Goal: Information Seeking & Learning: Learn about a topic

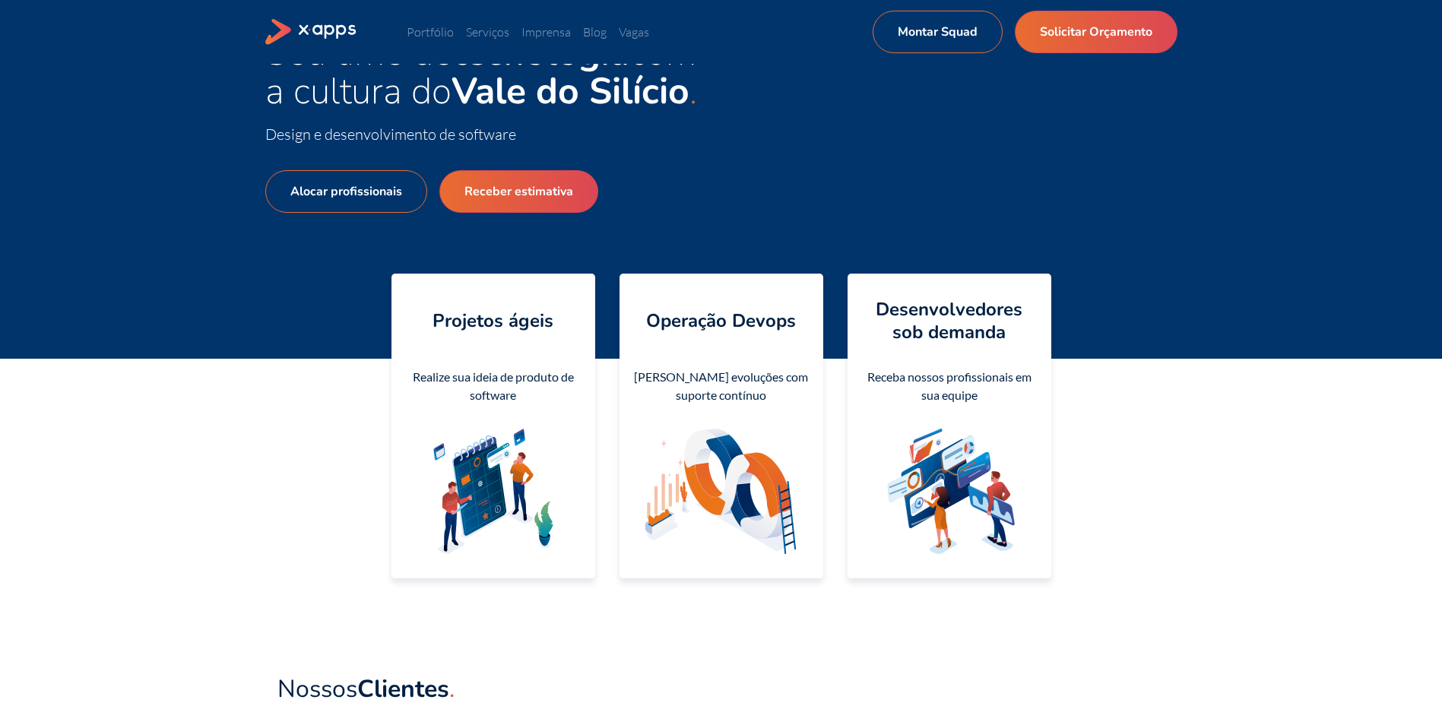
scroll to position [79, 0]
click at [480, 34] on link "Serviços" at bounding box center [487, 31] width 43 height 15
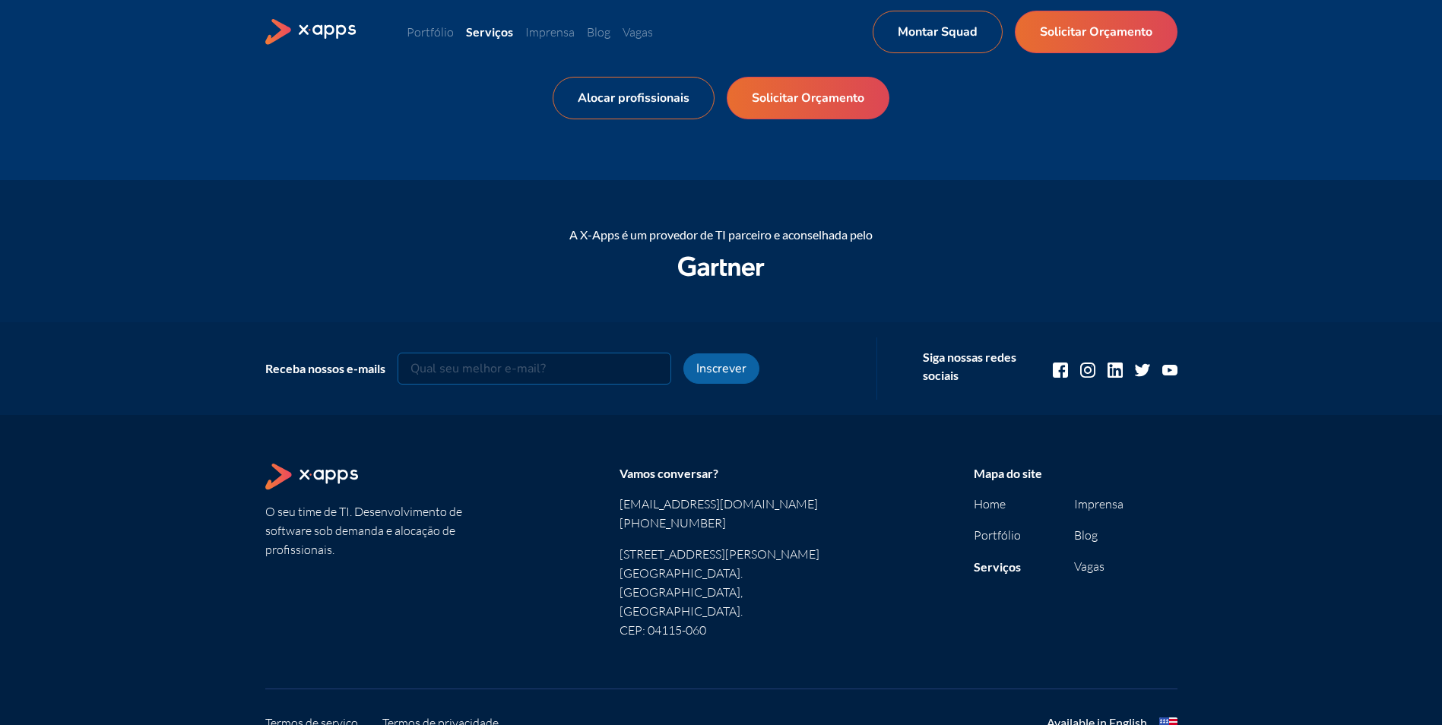
scroll to position [1007, 0]
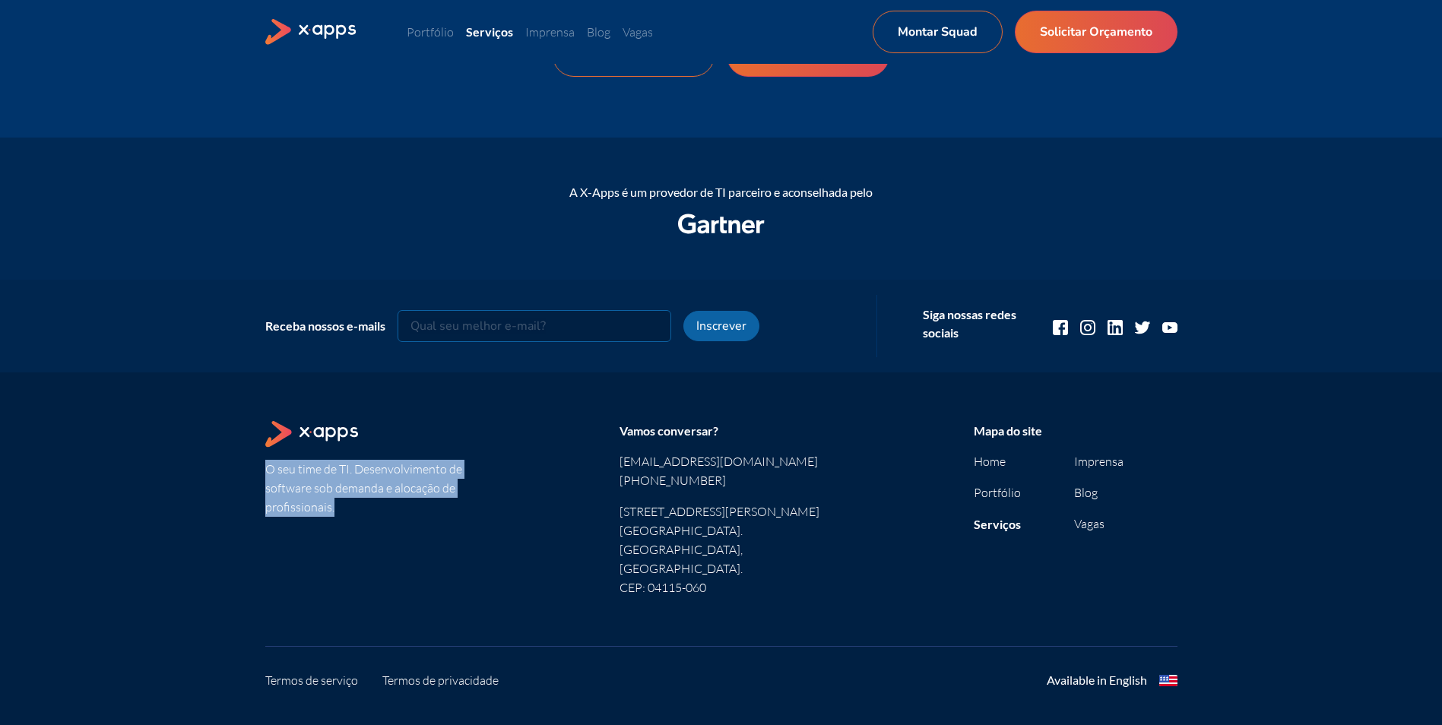
drag, startPoint x: 338, startPoint y: 510, endPoint x: 255, endPoint y: 462, distance: 96.3
click at [255, 462] on div "O seu time de TI. Desenvolvimento de software sob demanda e alocação de profiss…" at bounding box center [721, 567] width 1442 height 391
copy section "O seu time de TI. Desenvolvimento de software sob demanda e alocação de profiss…"
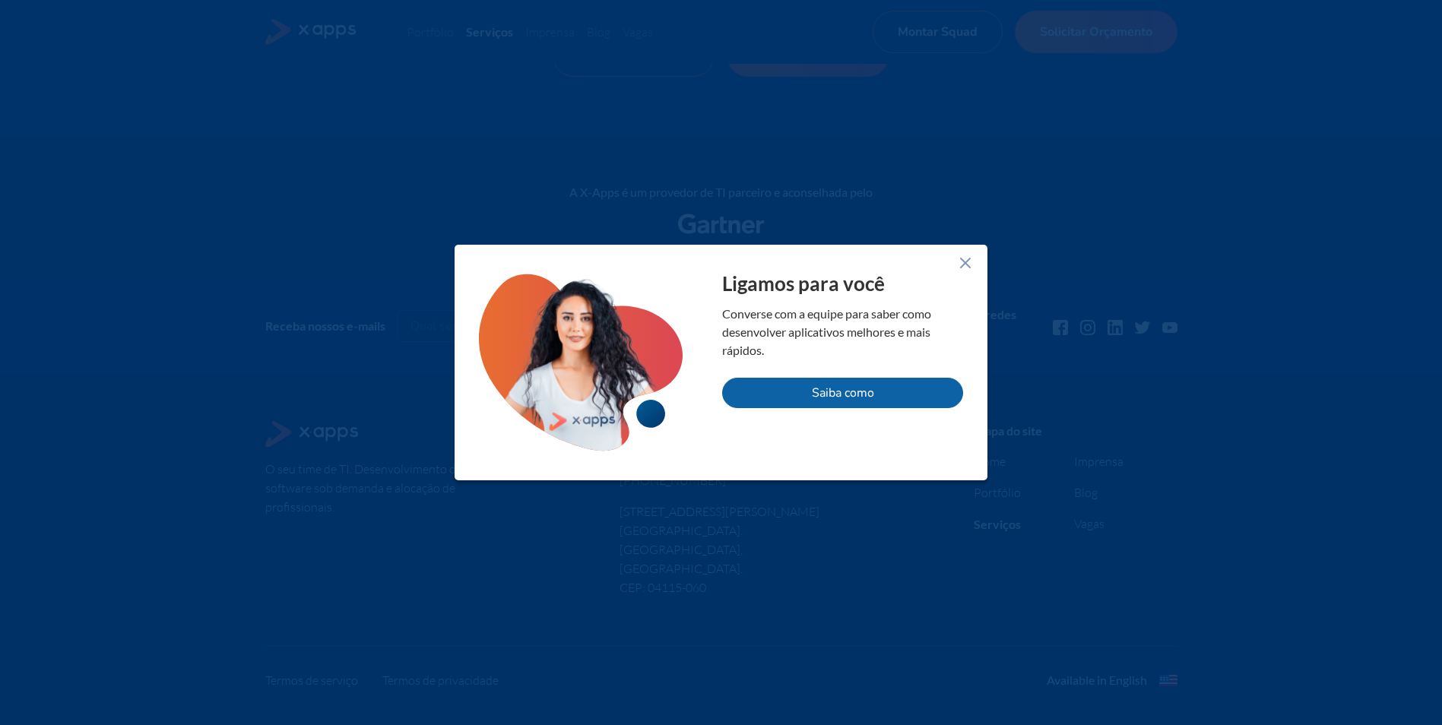
click at [964, 261] on line at bounding box center [965, 262] width 9 height 9
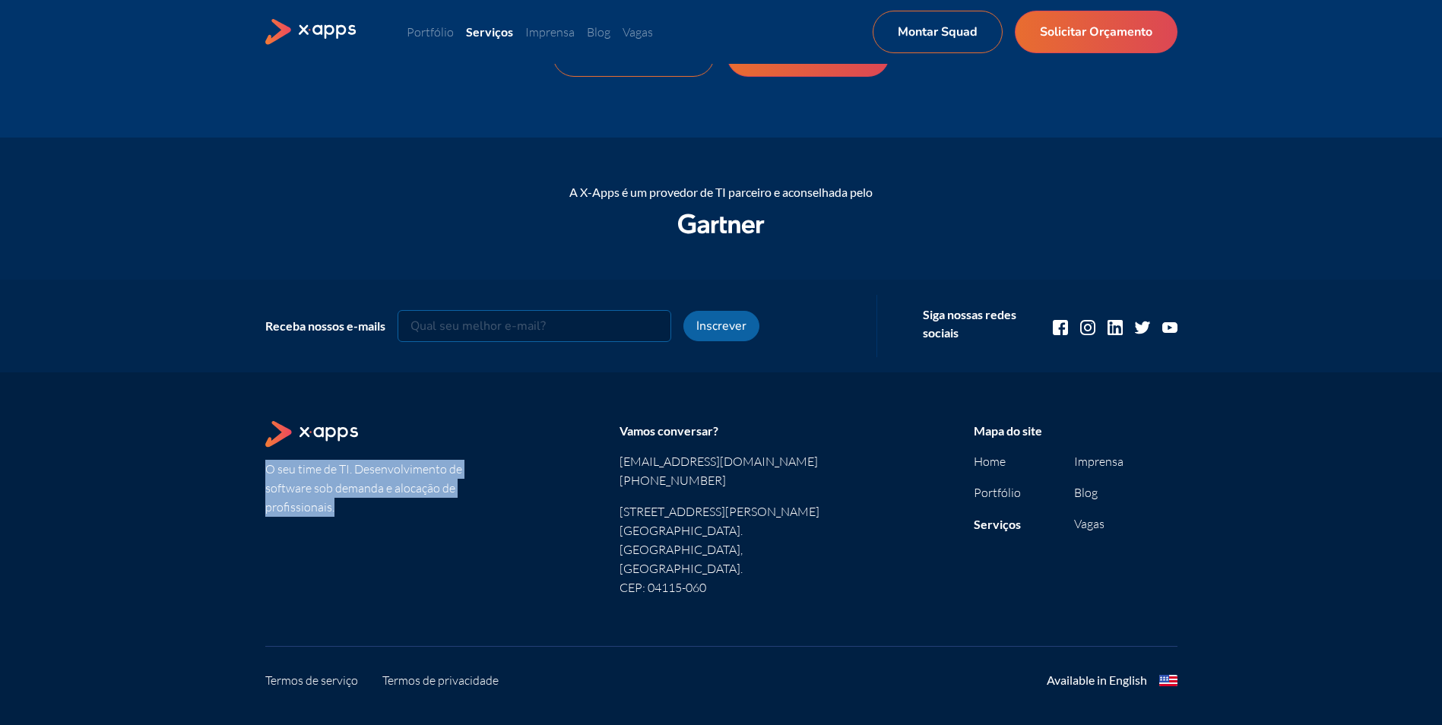
drag, startPoint x: 372, startPoint y: 507, endPoint x: 265, endPoint y: 477, distance: 110.4
click at [265, 477] on section "O seu time de TI. Desenvolvimento de software sob demanda e alocação de profiss…" at bounding box center [367, 509] width 204 height 176
copy section "O seu time de TI. Desenvolvimento de software sob demanda e alocação de profiss…"
